Goal: Navigation & Orientation: Find specific page/section

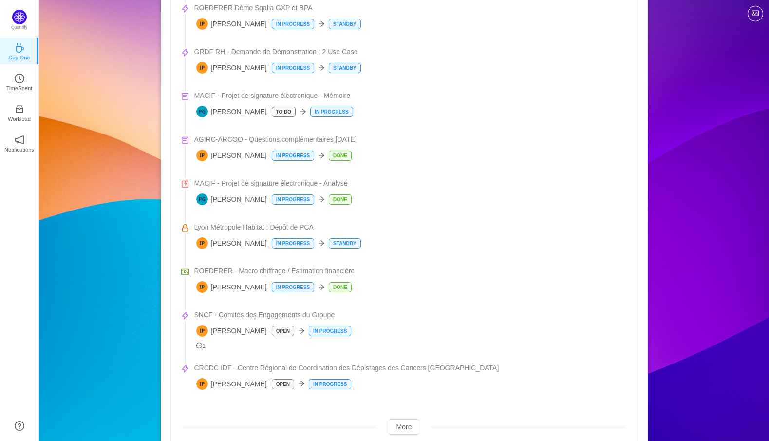
scroll to position [487, 0]
